Goal: Check status: Check status

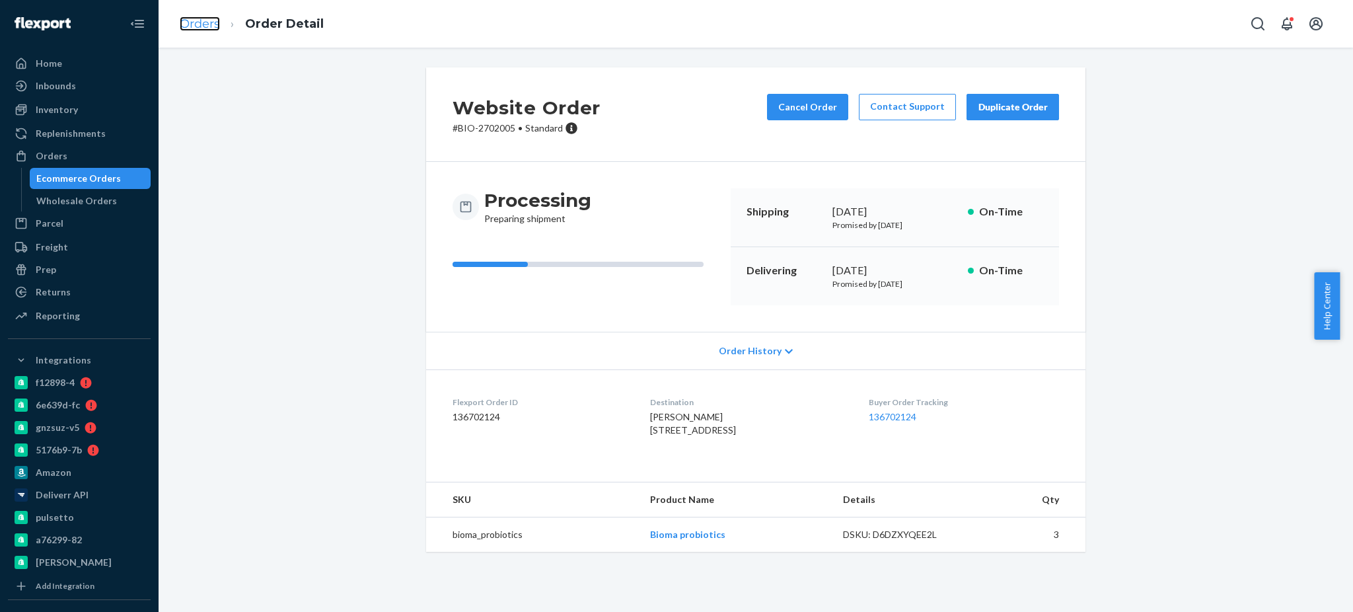
click at [207, 17] on link "Orders" at bounding box center [200, 24] width 40 height 15
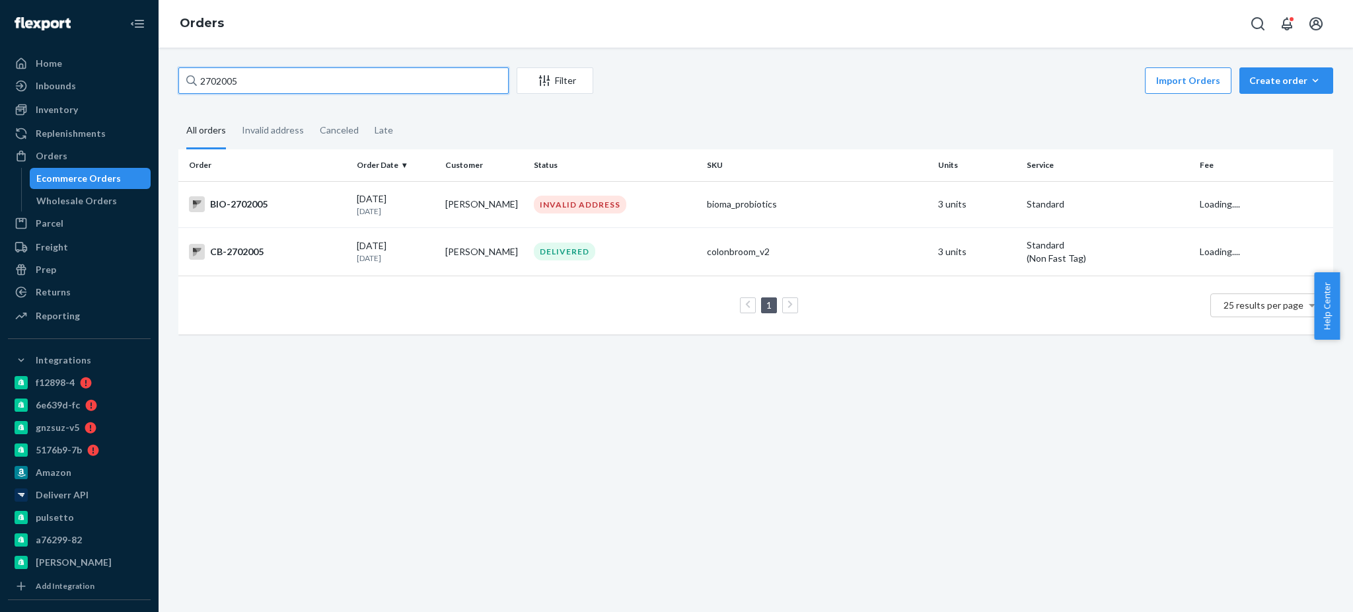
click at [395, 85] on input "2702005" at bounding box center [343, 80] width 330 height 26
paste input "698196"
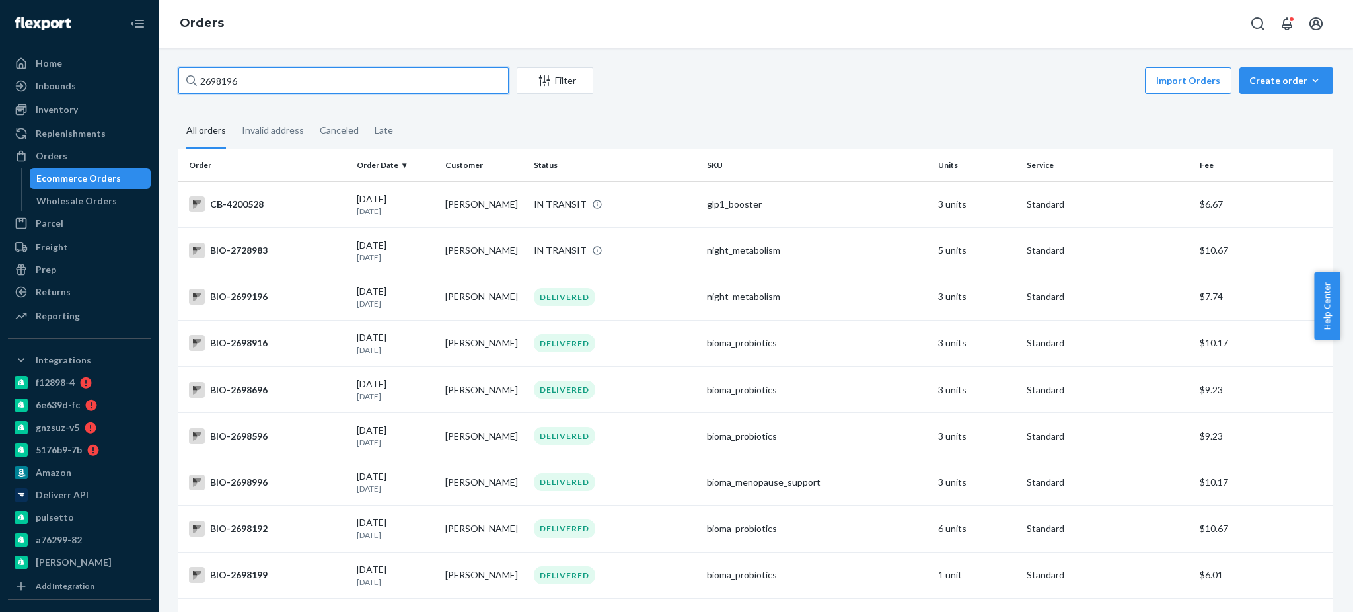
click at [326, 75] on input "2698196" at bounding box center [343, 80] width 330 height 26
paste input "353323"
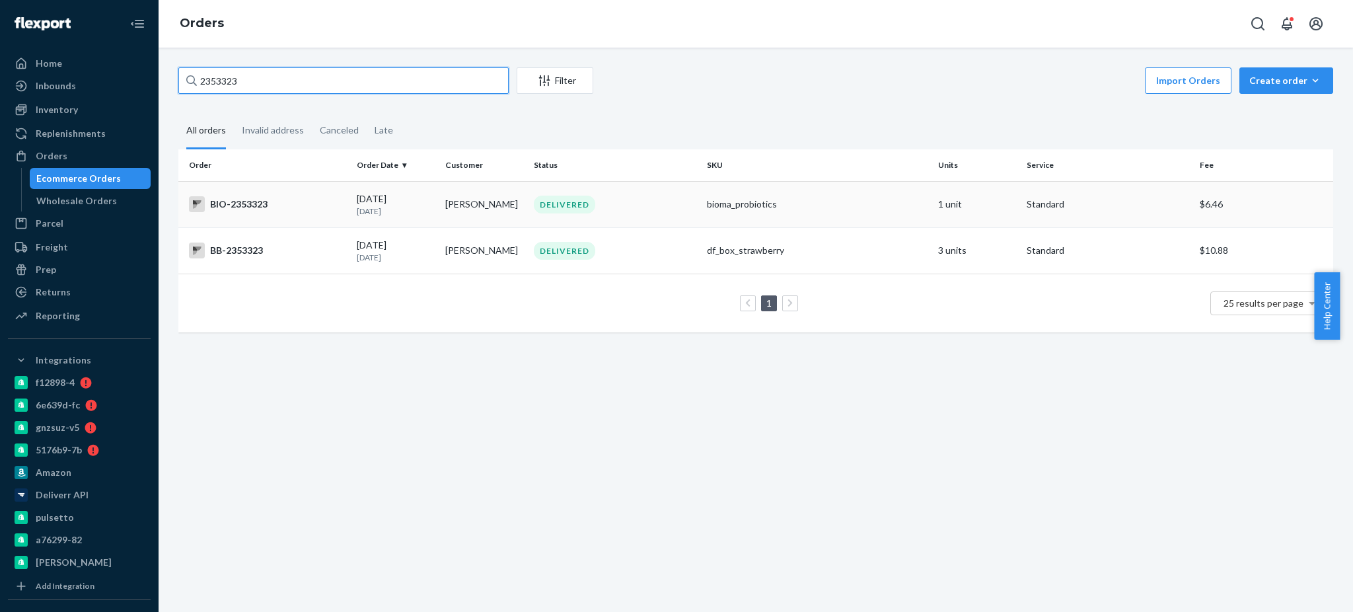
type input "2353323"
copy td "[PERSON_NAME]"
drag, startPoint x: 511, startPoint y: 207, endPoint x: 440, endPoint y: 212, distance: 70.9
click at [440, 212] on td "[PERSON_NAME]" at bounding box center [484, 204] width 89 height 46
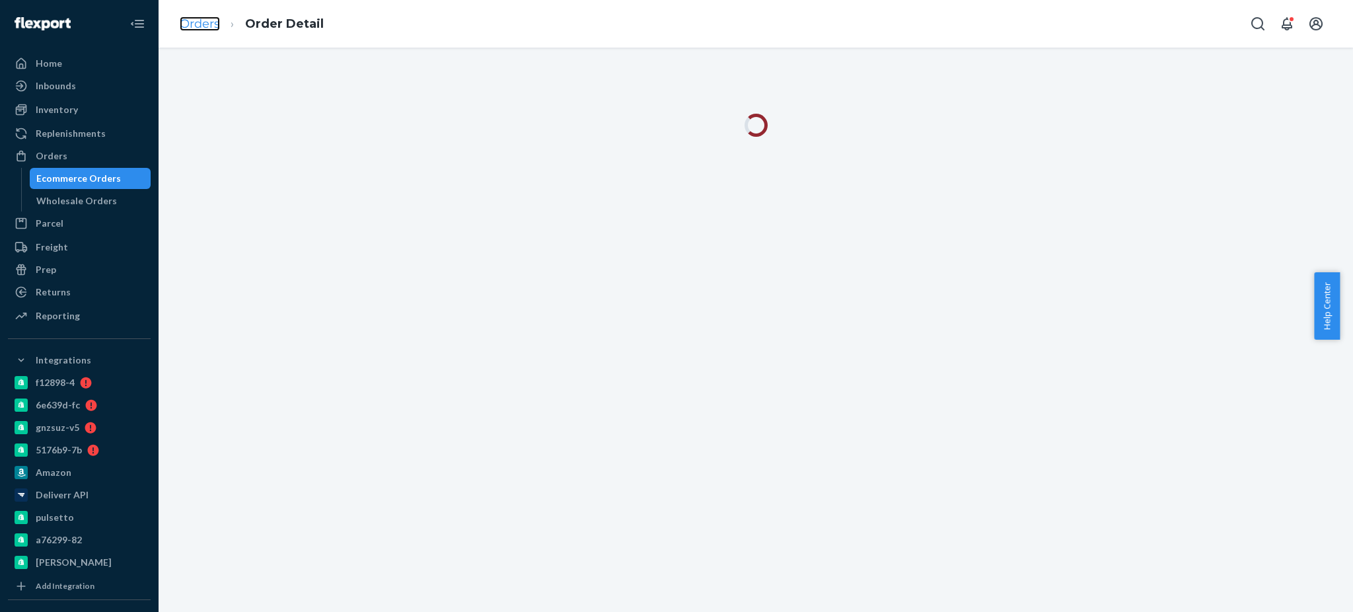
click at [198, 24] on link "Orders" at bounding box center [200, 24] width 40 height 15
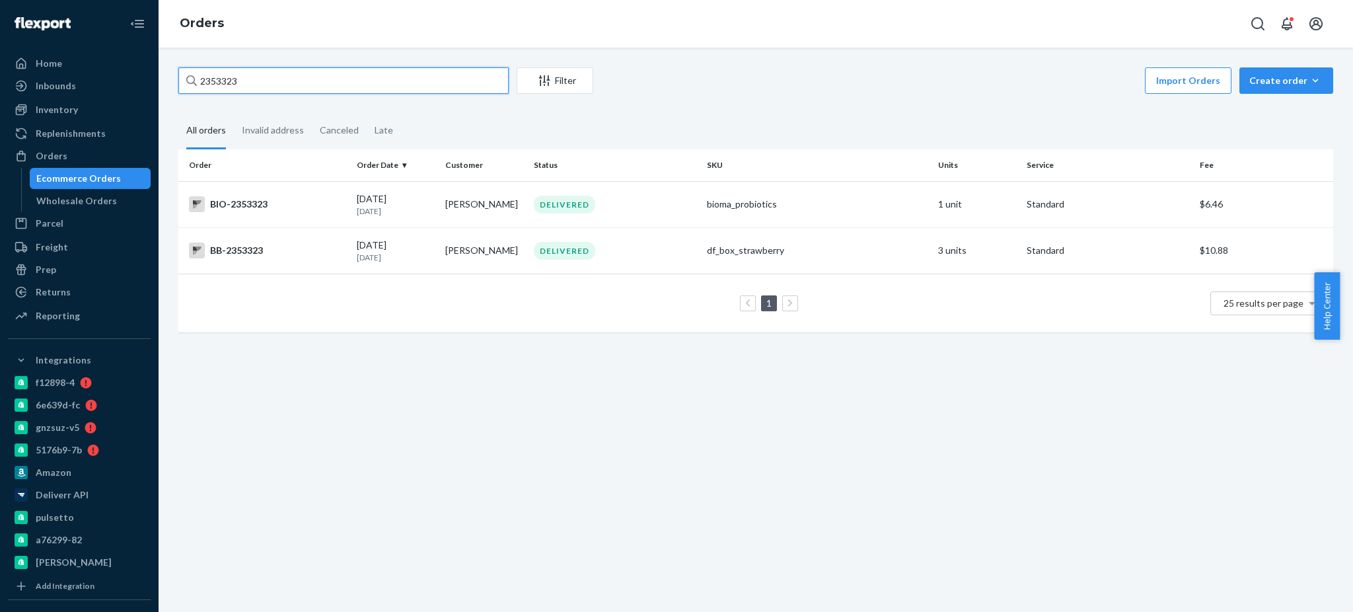
click at [321, 88] on input "2353323" at bounding box center [343, 80] width 330 height 26
paste input "[PERSON_NAME]"
type input "[PERSON_NAME]"
drag, startPoint x: 256, startPoint y: 250, endPoint x: 222, endPoint y: 246, distance: 34.0
click at [222, 246] on div "BIO-2353323" at bounding box center [267, 251] width 157 height 16
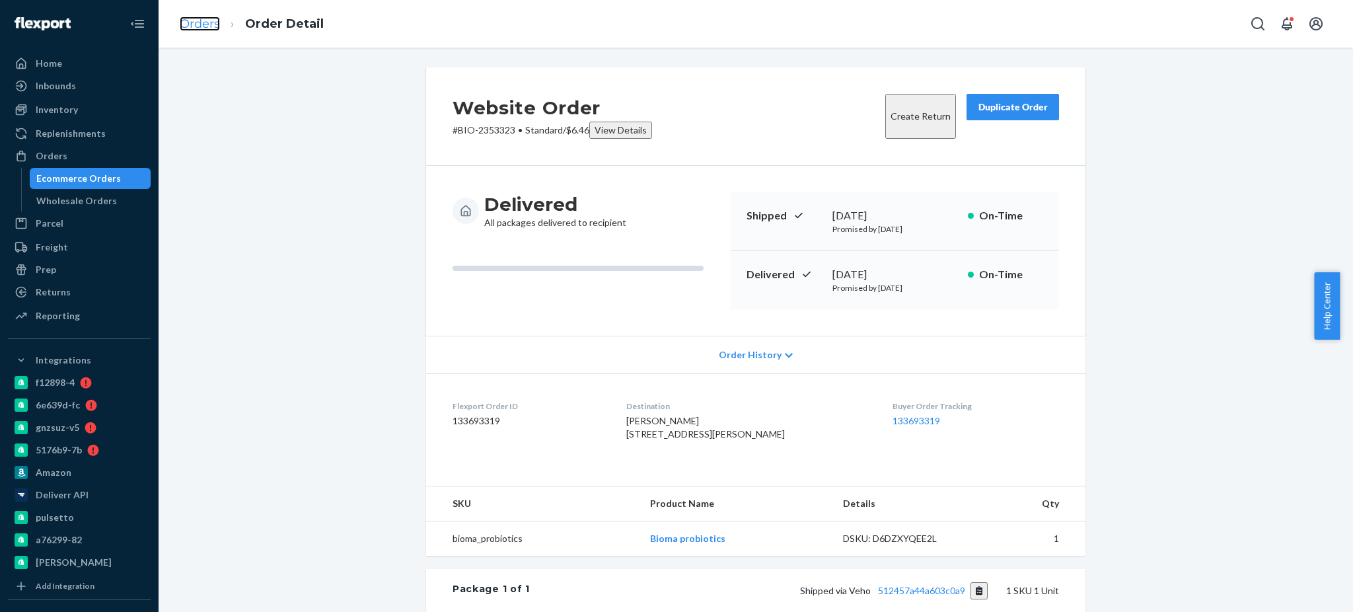
click at [201, 29] on link "Orders" at bounding box center [200, 24] width 40 height 15
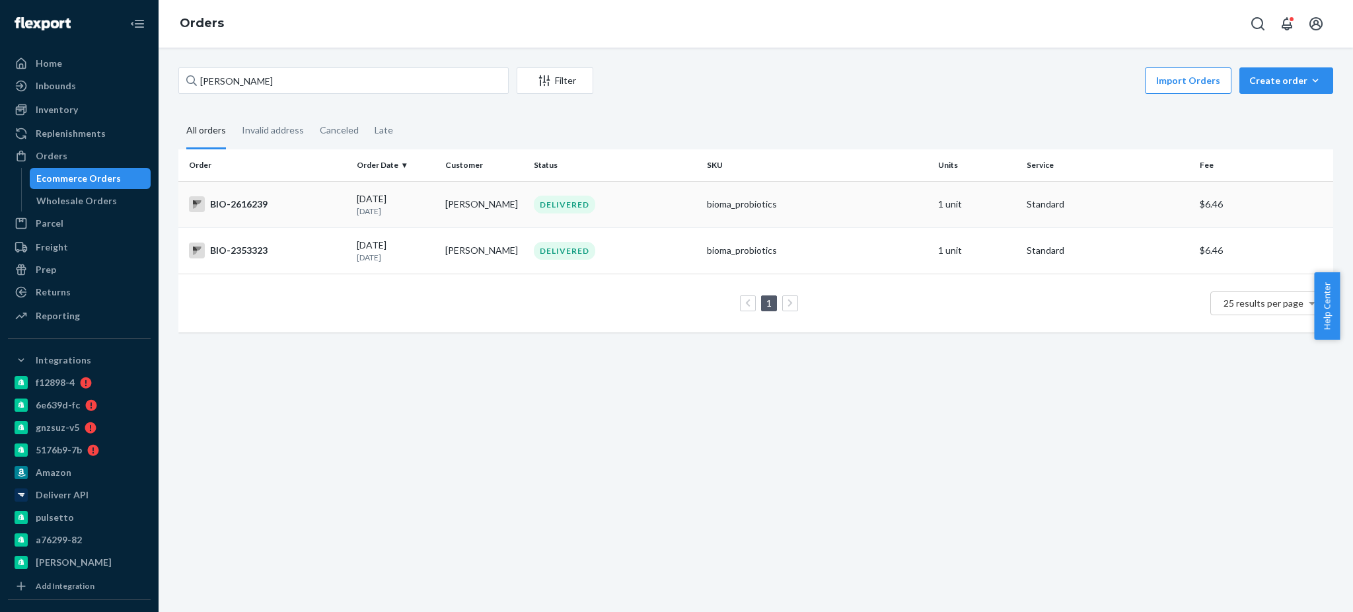
click at [241, 202] on div "BIO-2616239" at bounding box center [267, 204] width 157 height 16
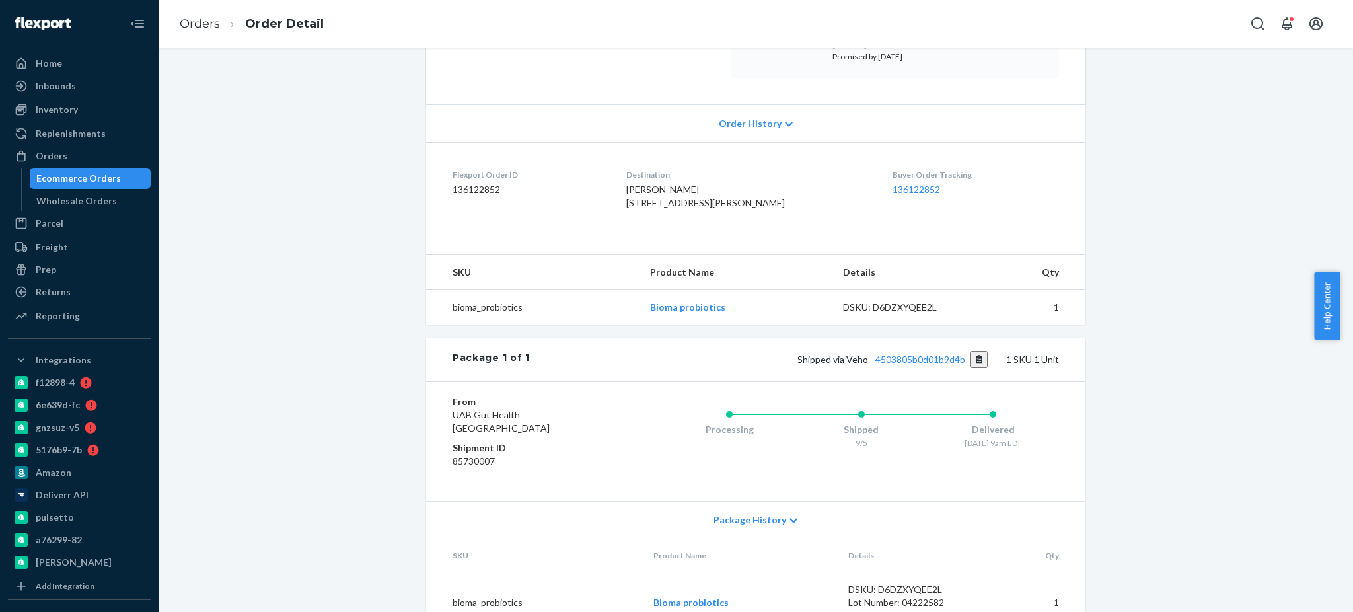
scroll to position [240, 0]
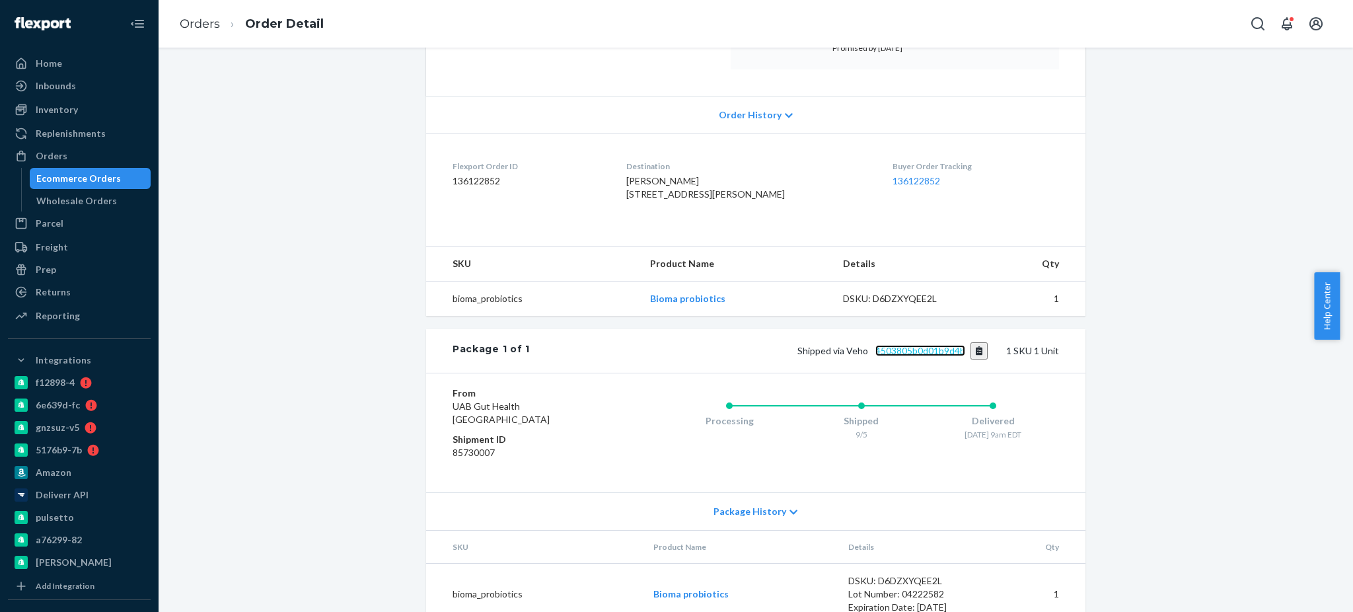
click at [922, 356] on link "4503805b0d01b9d4b" at bounding box center [921, 350] width 90 height 11
click at [206, 19] on link "Orders" at bounding box center [200, 24] width 40 height 15
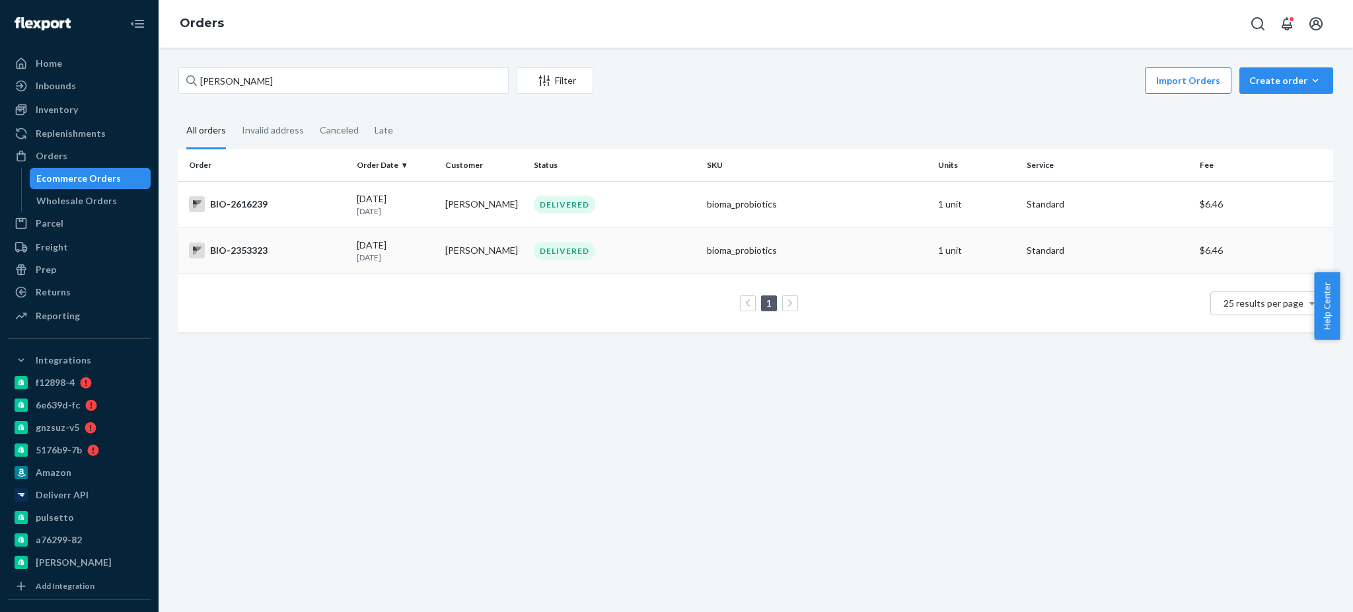
click at [231, 244] on div "BIO-2353323" at bounding box center [267, 251] width 157 height 16
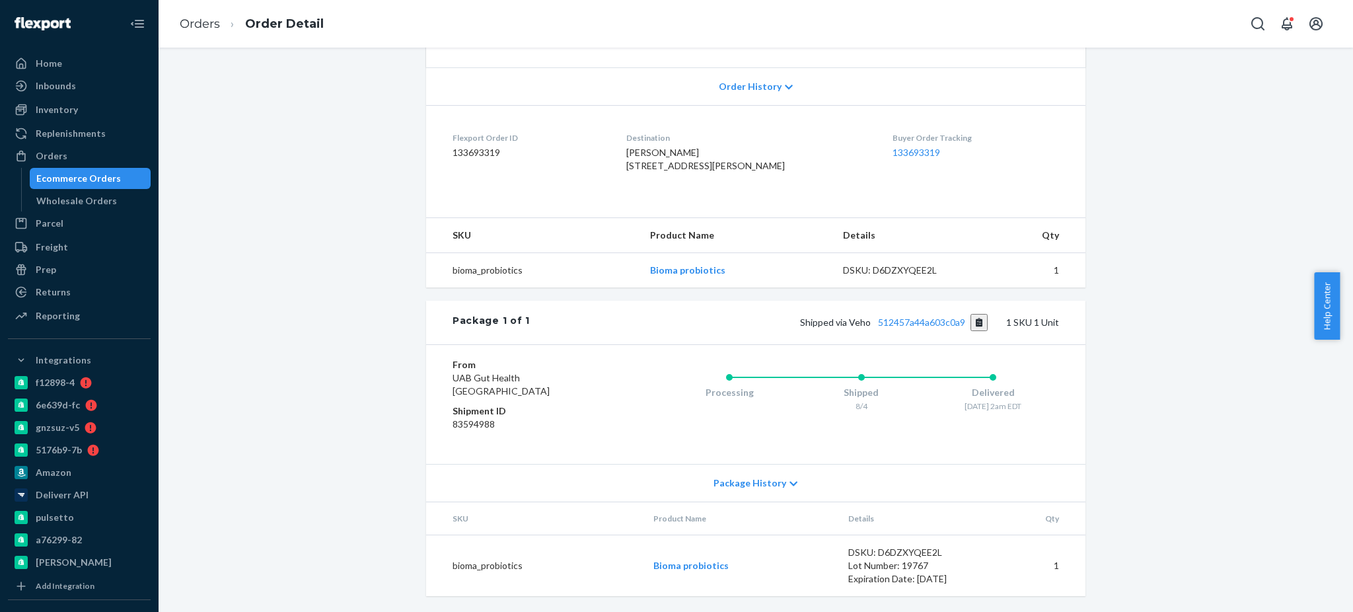
scroll to position [279, 0]
click at [900, 328] on link "512457a44a603c0a9" at bounding box center [921, 322] width 87 height 11
